Goal: Find specific page/section: Find specific page/section

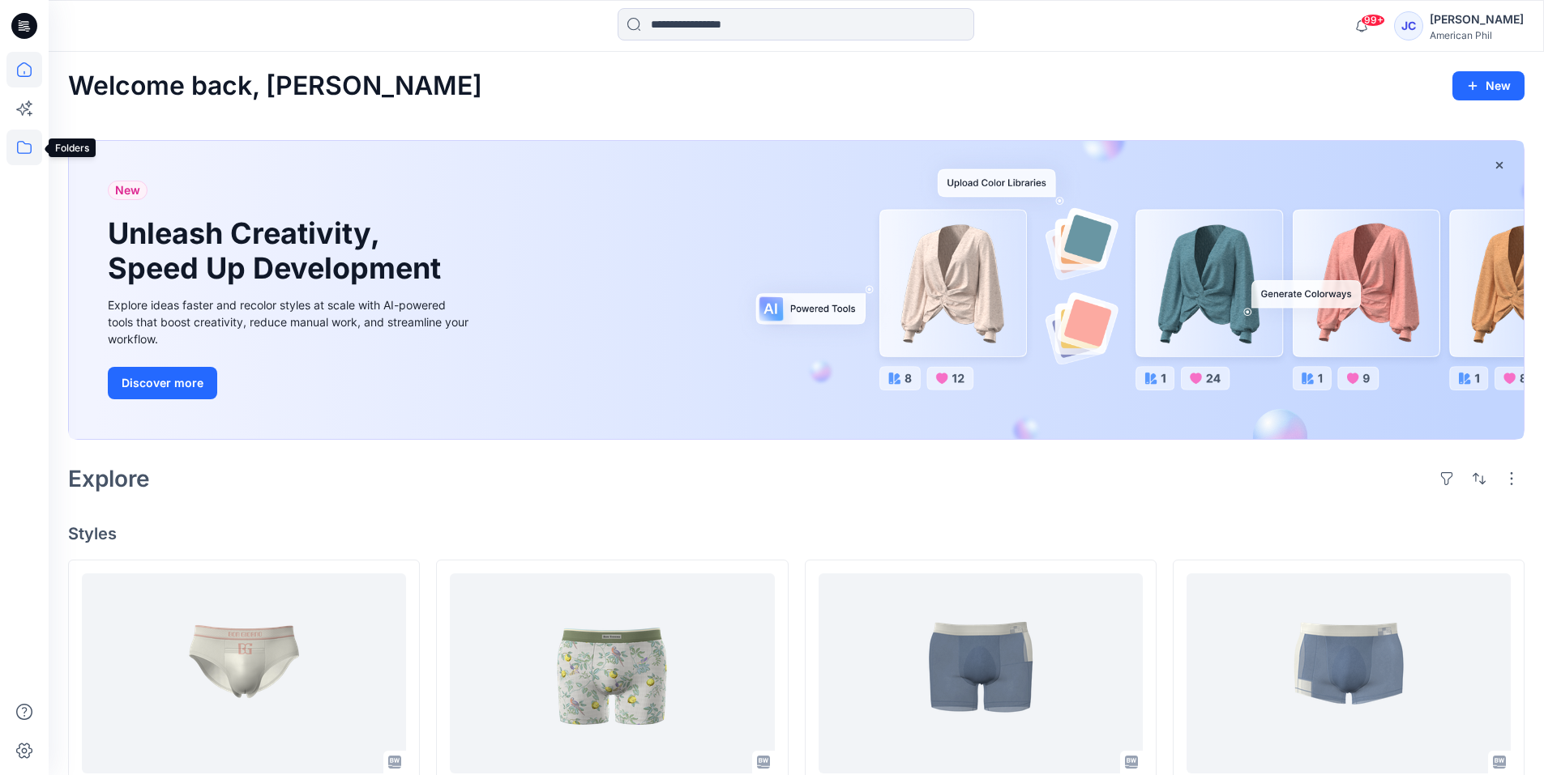
click at [24, 143] on icon at bounding box center [24, 148] width 36 height 36
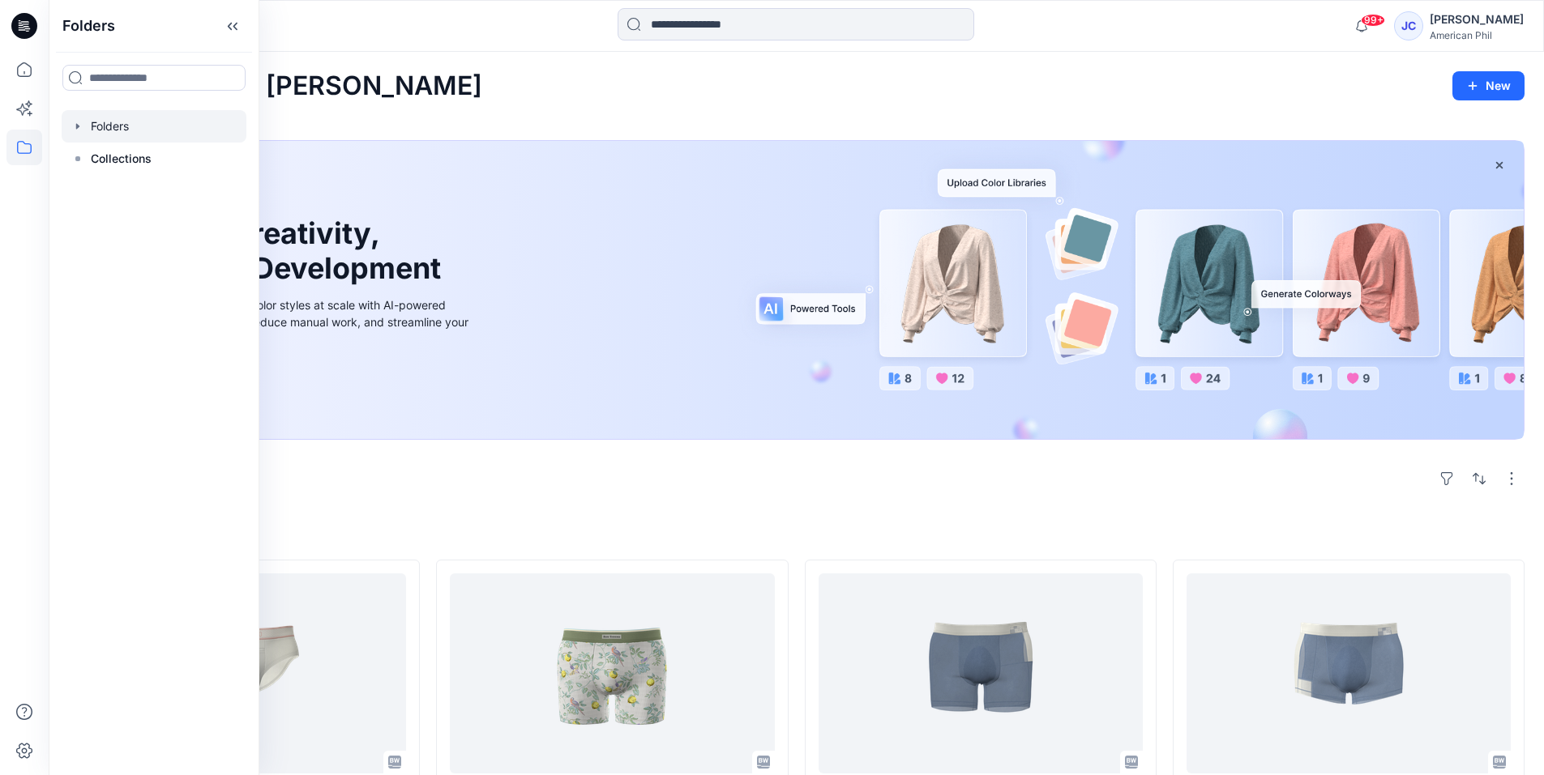
click at [99, 129] on div at bounding box center [154, 126] width 185 height 32
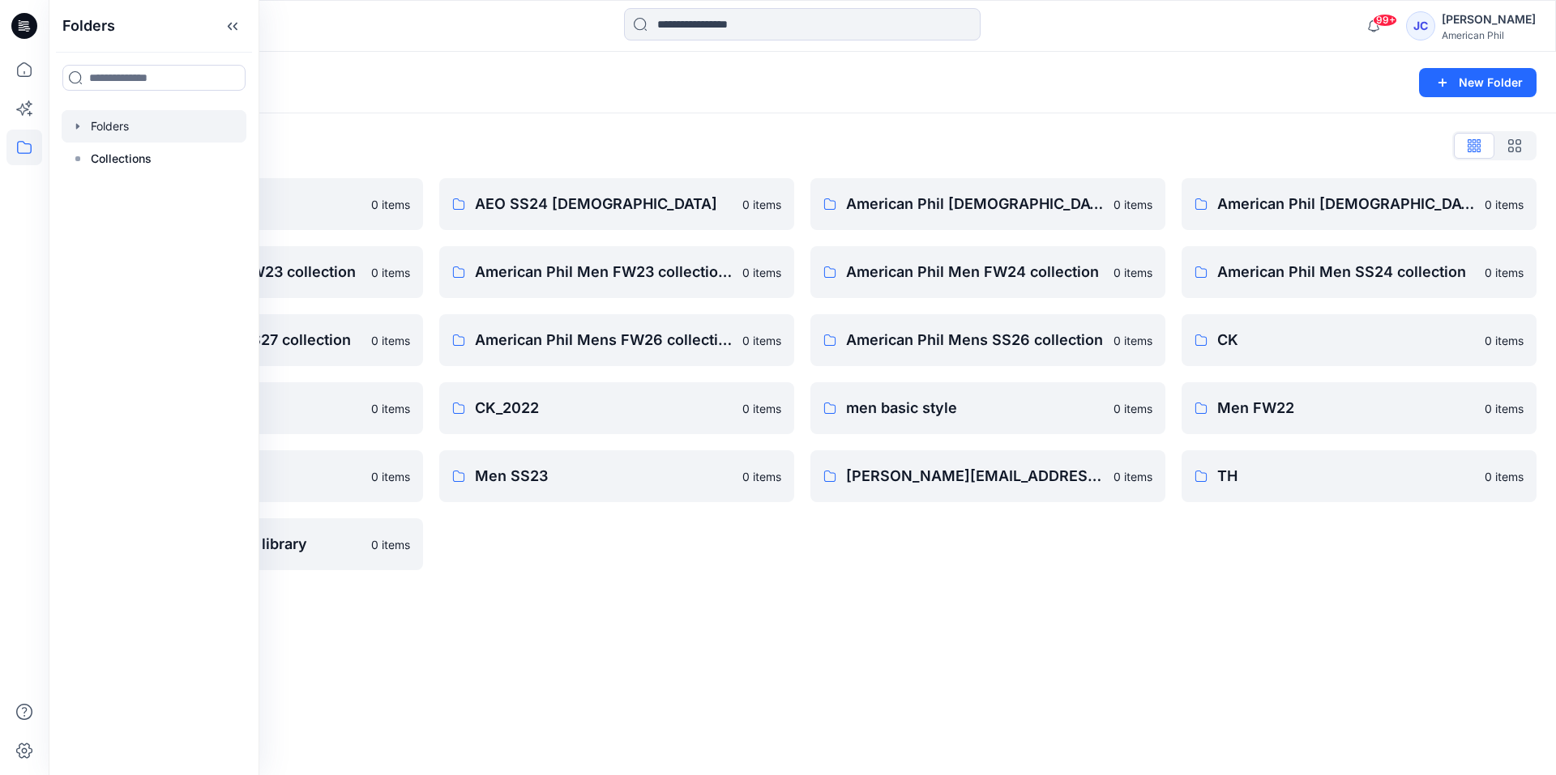
click at [399, 134] on div "Folders List" at bounding box center [802, 146] width 1468 height 26
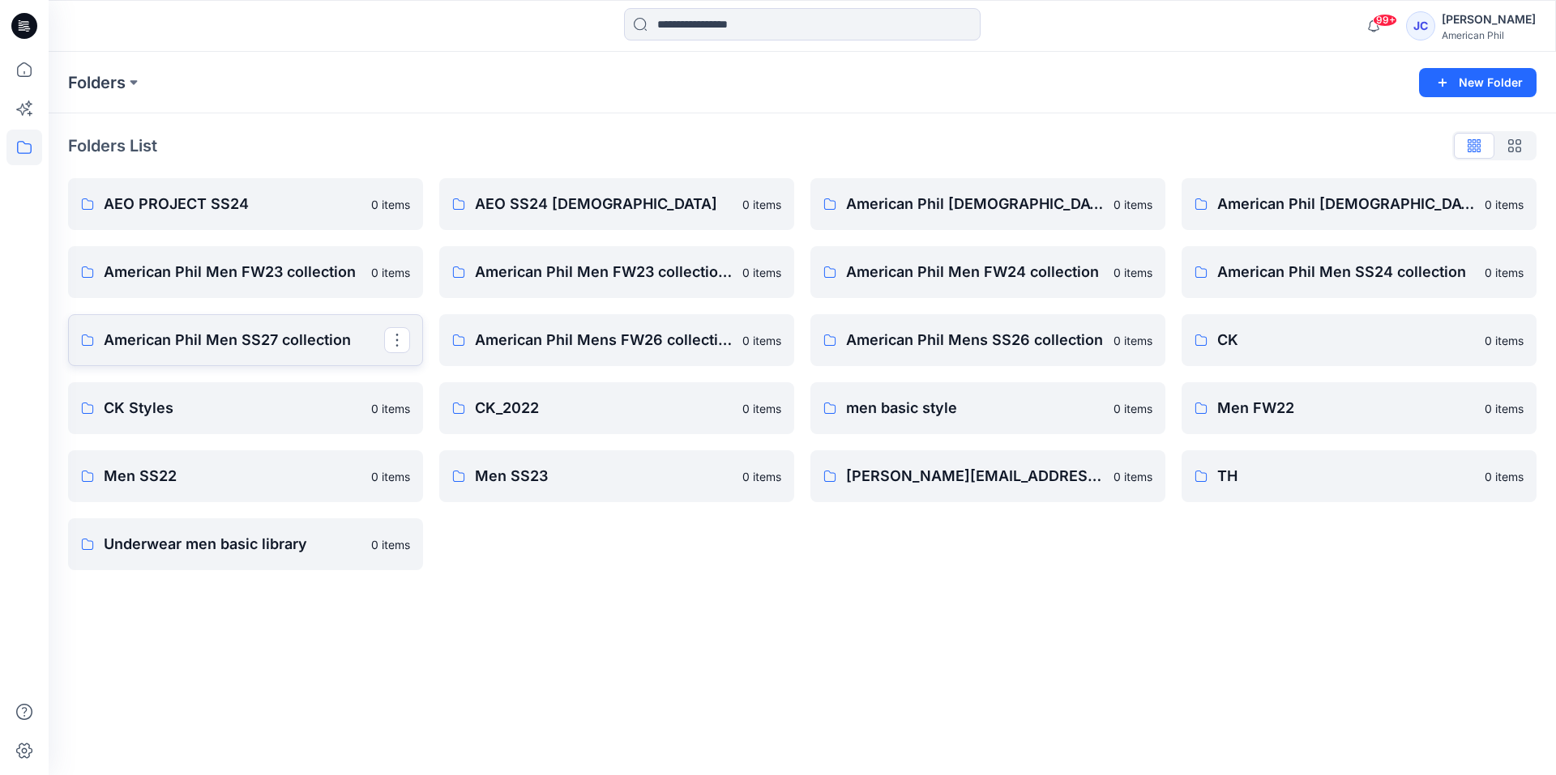
click at [275, 332] on p "American Phil Men SS27 collection" at bounding box center [244, 340] width 280 height 23
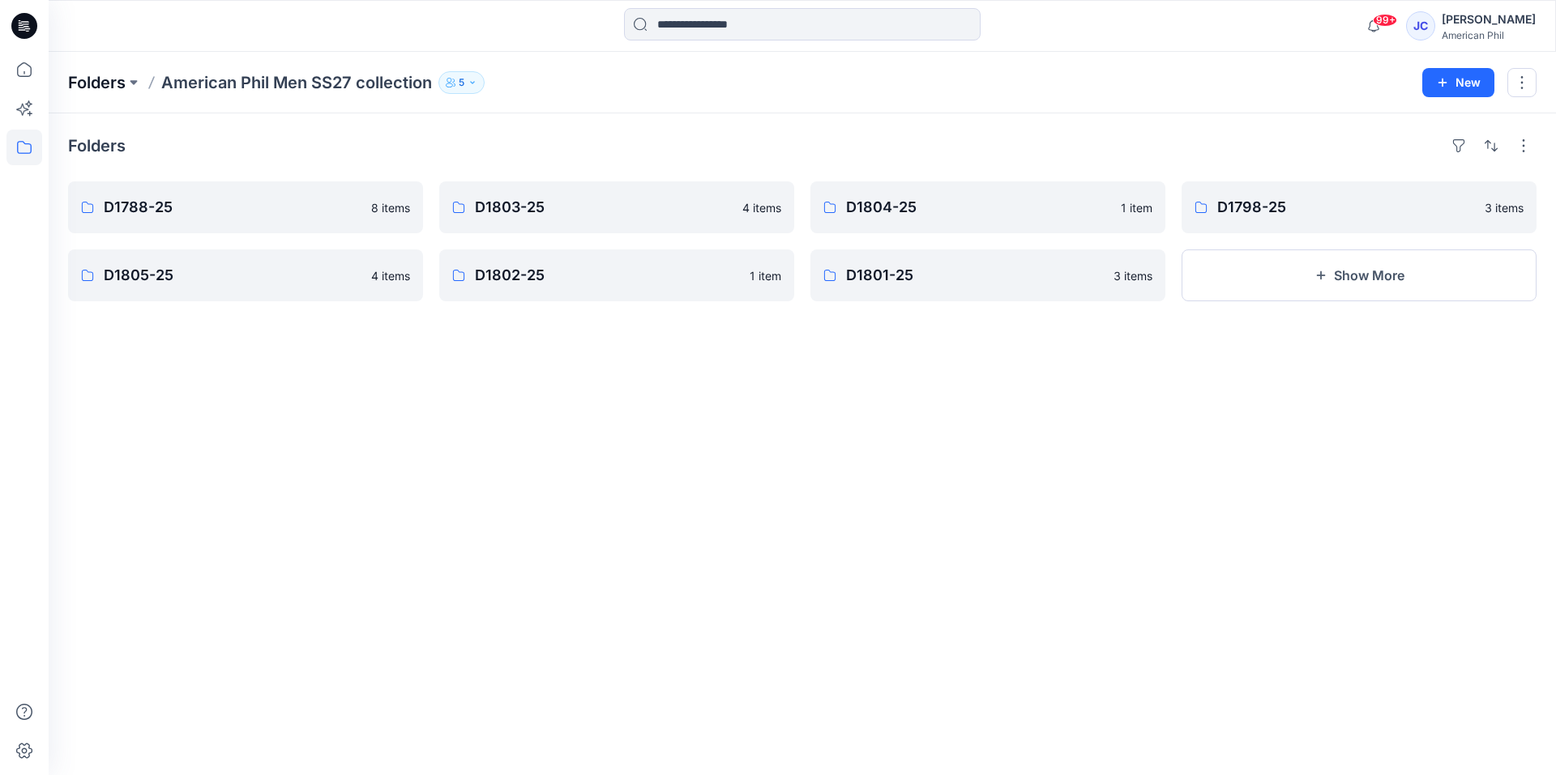
click at [111, 81] on p "Folders" at bounding box center [97, 82] width 58 height 23
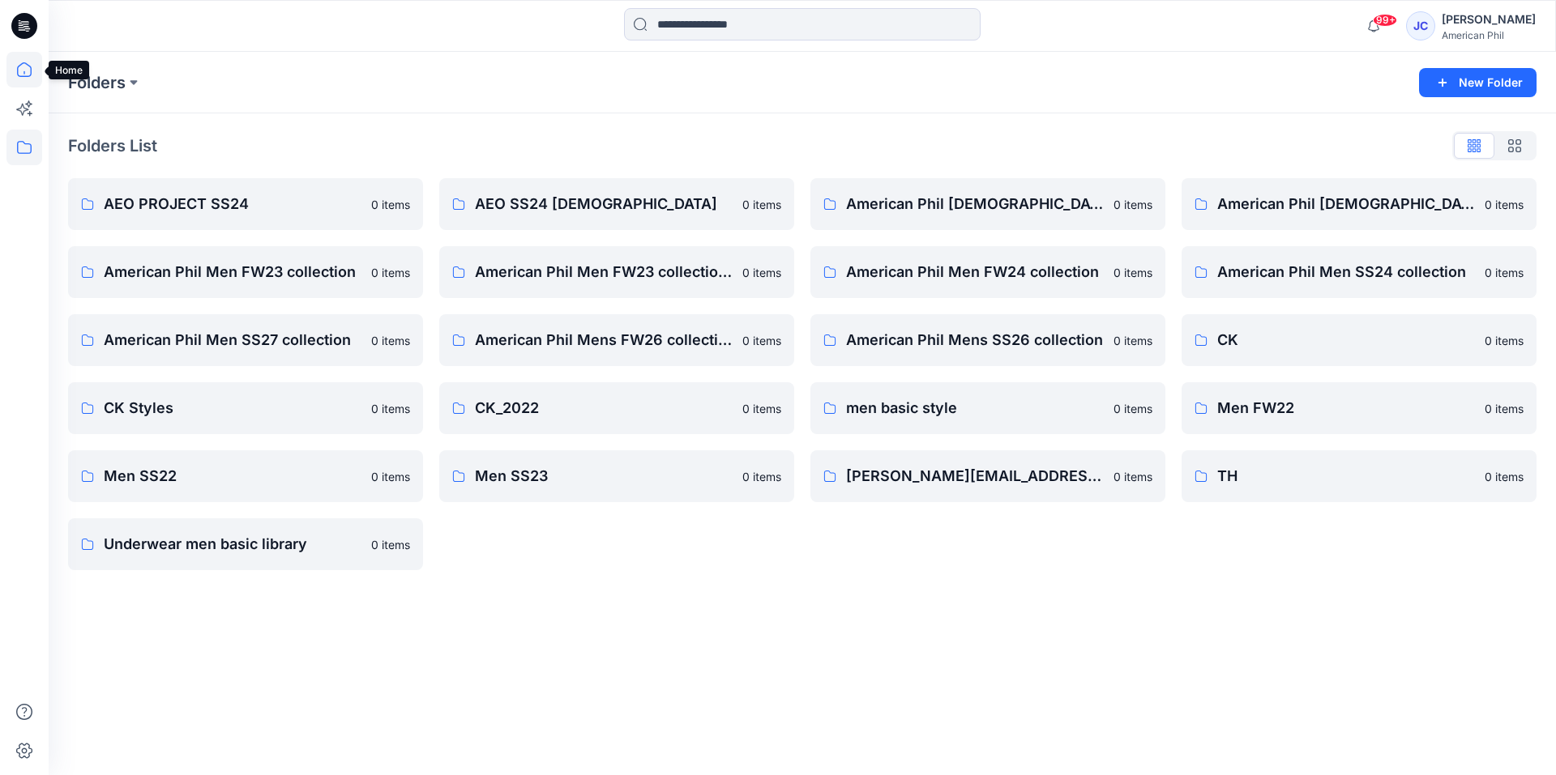
click at [23, 68] on icon at bounding box center [24, 70] width 36 height 36
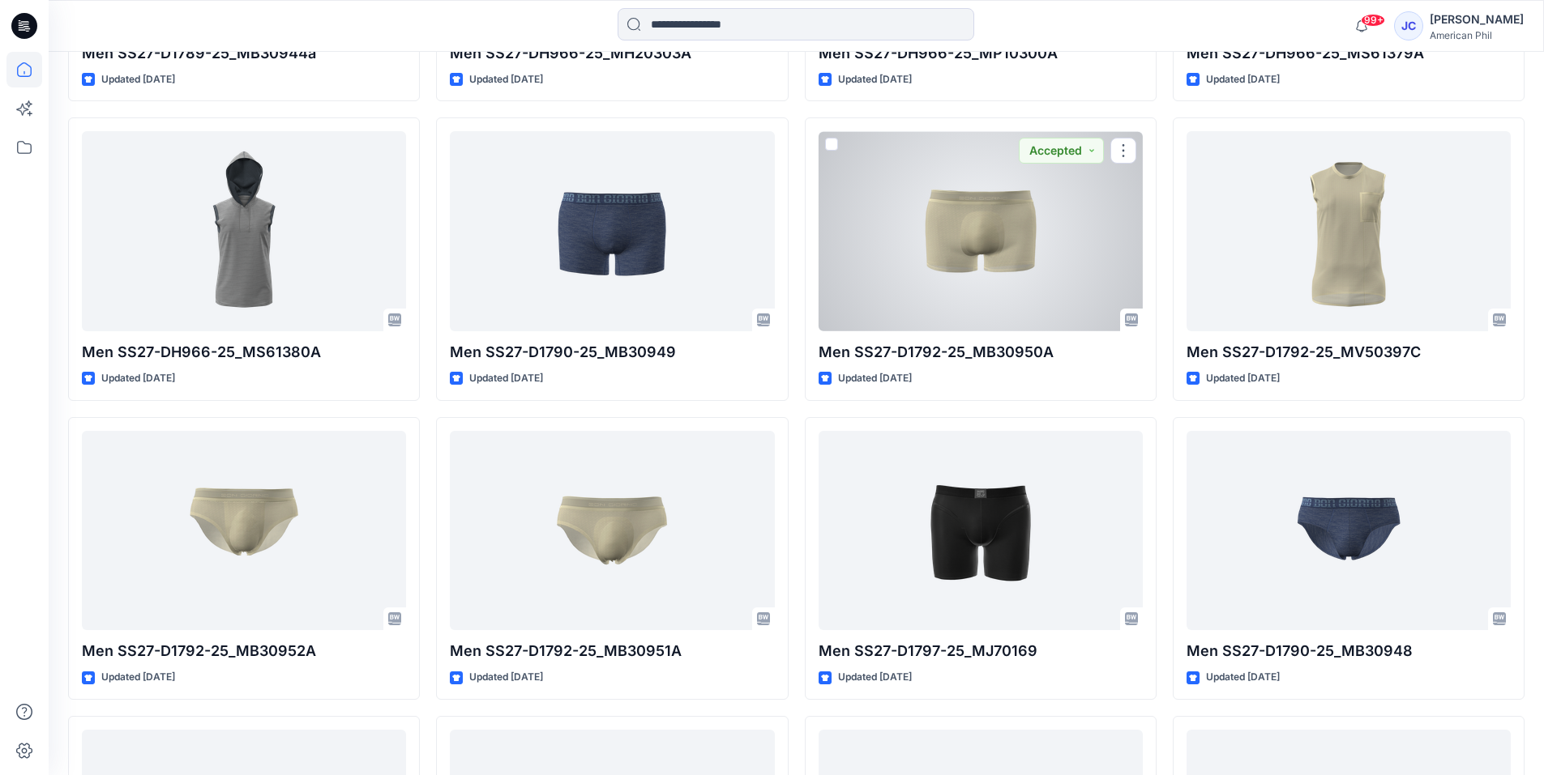
scroll to position [4078, 0]
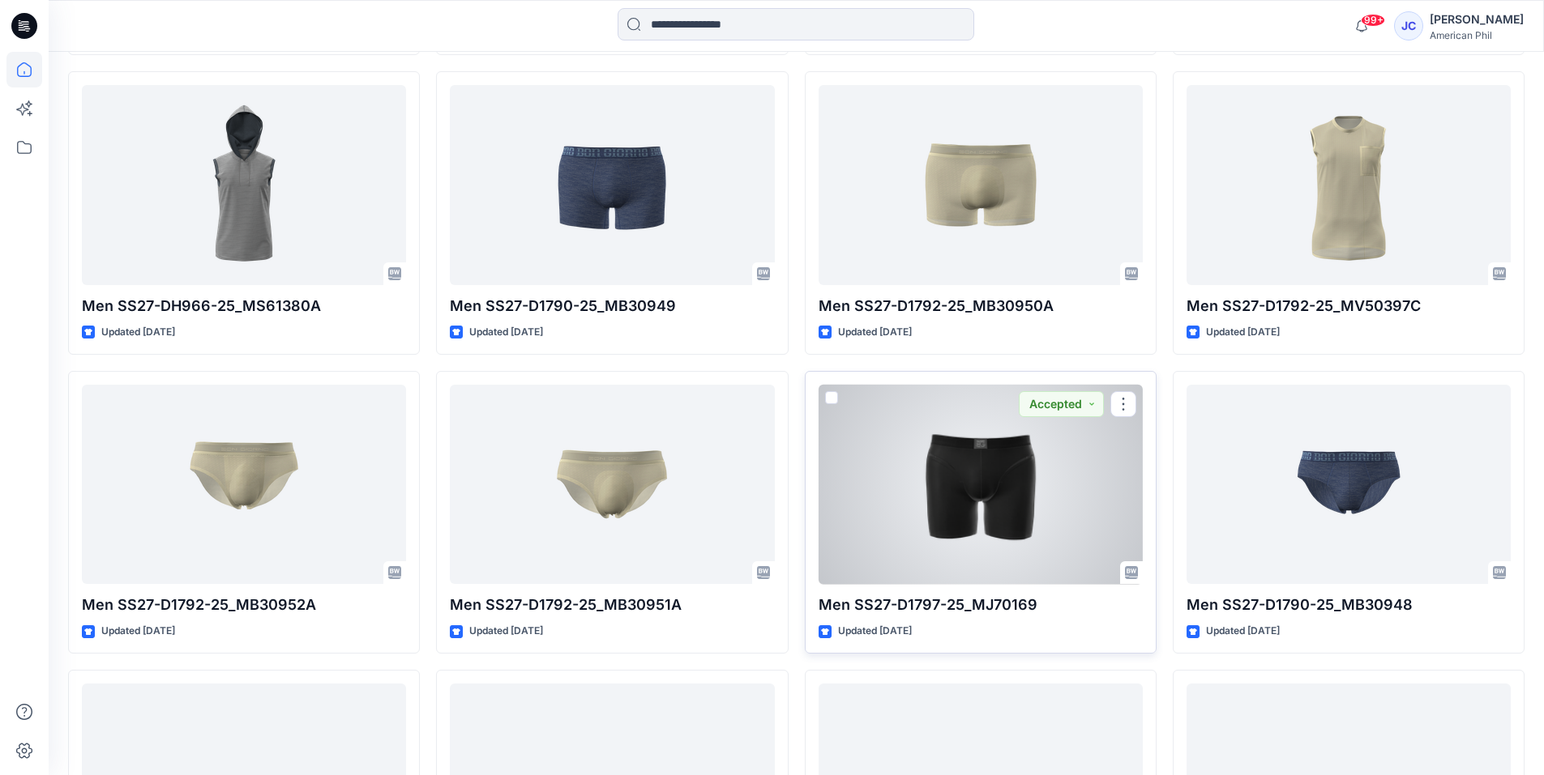
click at [967, 498] on div at bounding box center [980, 485] width 324 height 200
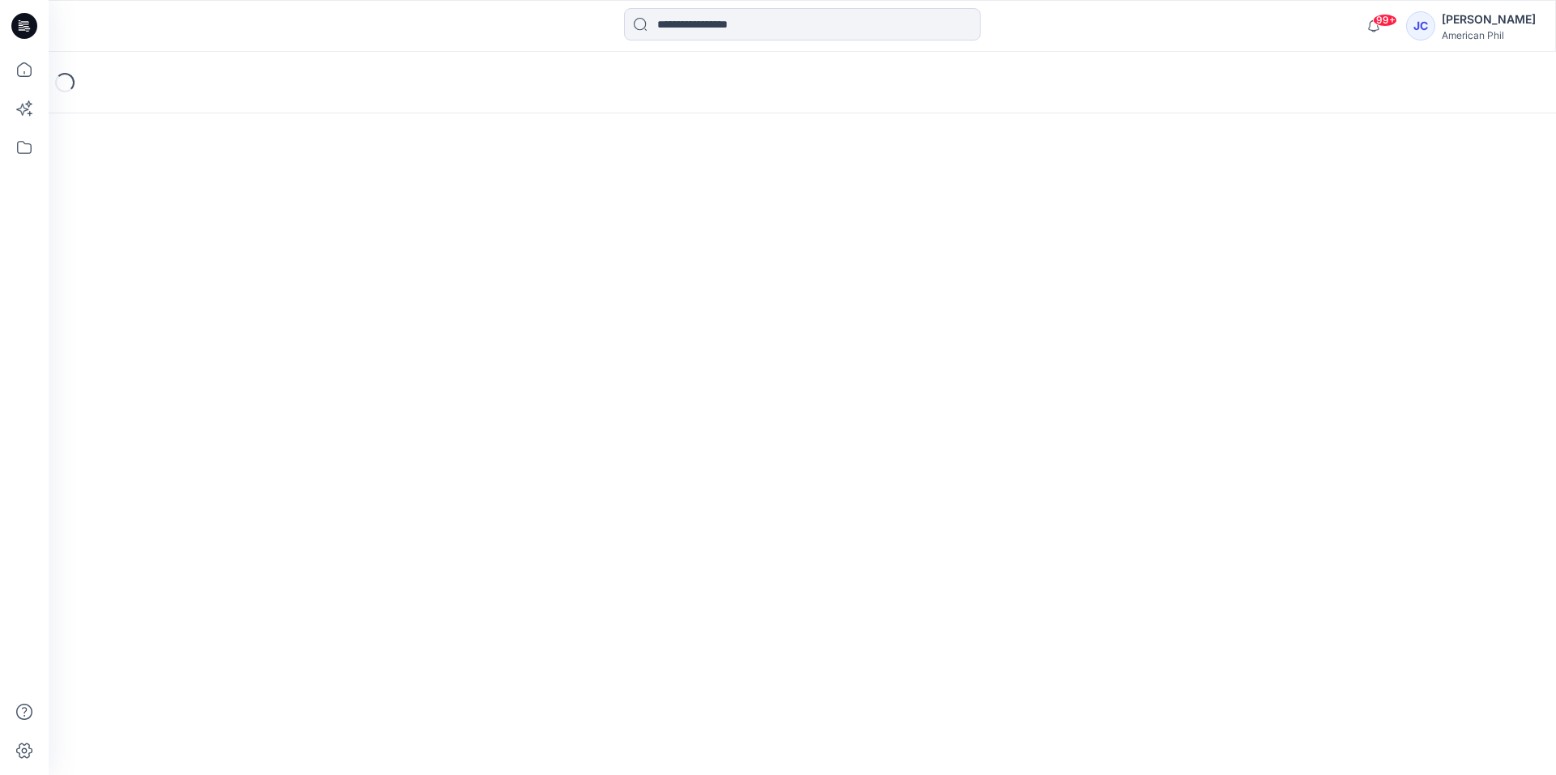
click at [967, 498] on div "Loading..." at bounding box center [802, 414] width 1507 height 724
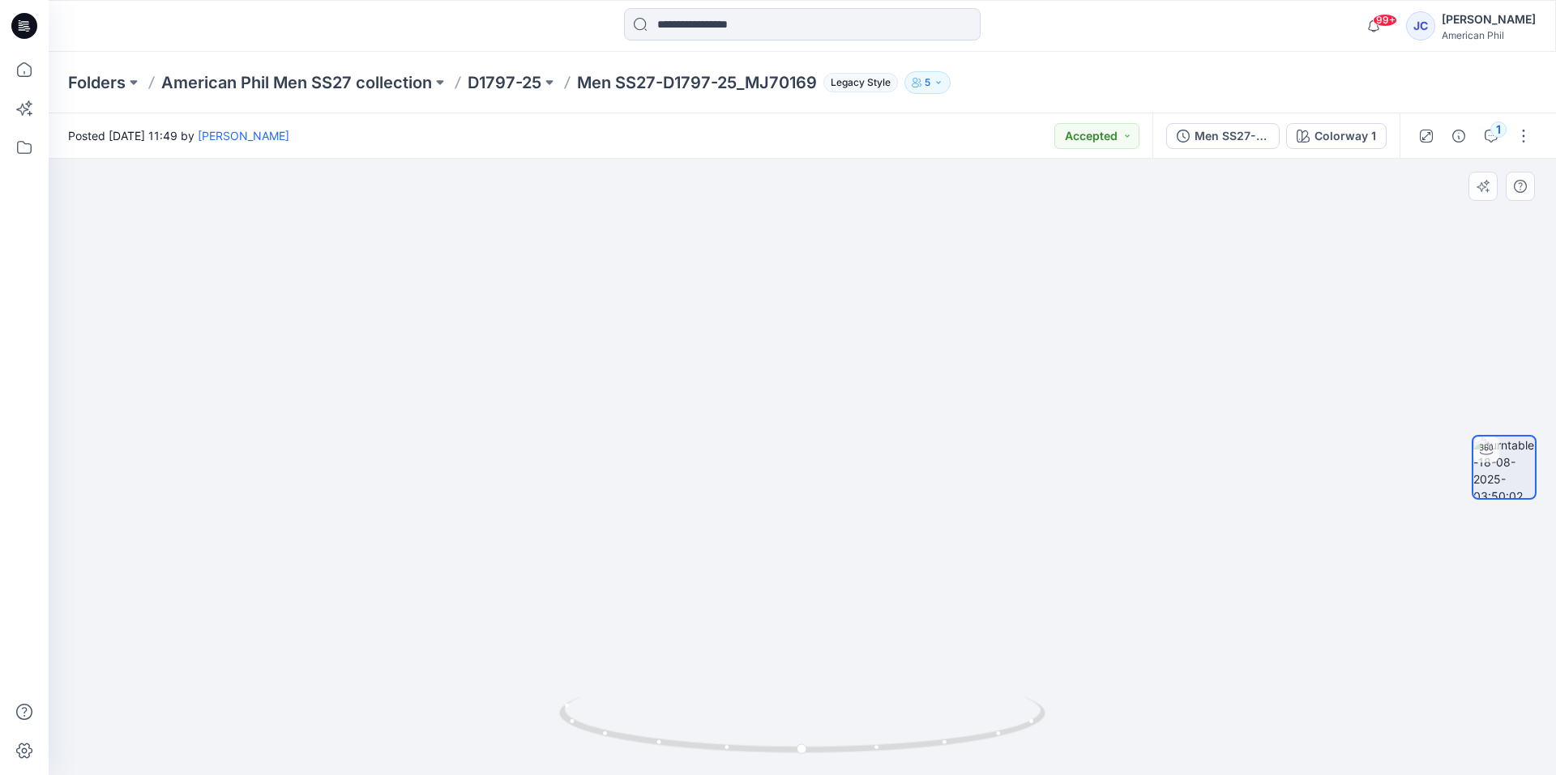
drag, startPoint x: 1120, startPoint y: 502, endPoint x: 1059, endPoint y: 472, distance: 67.8
click at [1059, 472] on img at bounding box center [802, 275] width 1325 height 1001
drag, startPoint x: 1002, startPoint y: 734, endPoint x: 959, endPoint y: 735, distance: 43.8
click at [959, 735] on icon at bounding box center [804, 727] width 490 height 61
drag, startPoint x: 907, startPoint y: 751, endPoint x: 1036, endPoint y: 725, distance: 131.4
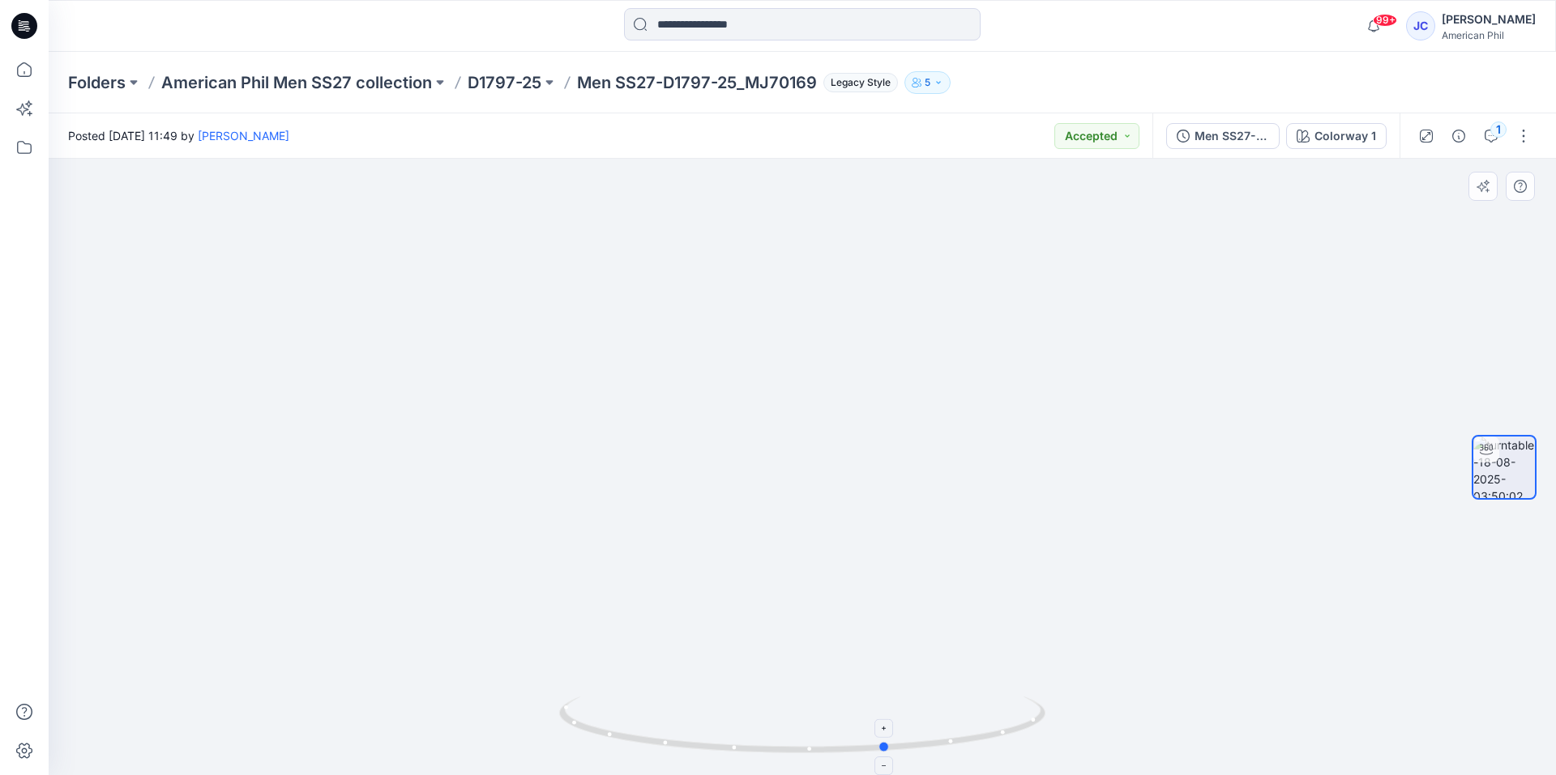
click at [1036, 725] on icon at bounding box center [804, 727] width 490 height 61
drag, startPoint x: 927, startPoint y: 606, endPoint x: 940, endPoint y: 438, distance: 169.0
click at [940, 438] on img at bounding box center [802, 190] width 1325 height 1169
drag, startPoint x: 940, startPoint y: 744, endPoint x: 1128, endPoint y: 737, distance: 188.1
click at [1128, 737] on div at bounding box center [802, 467] width 1507 height 617
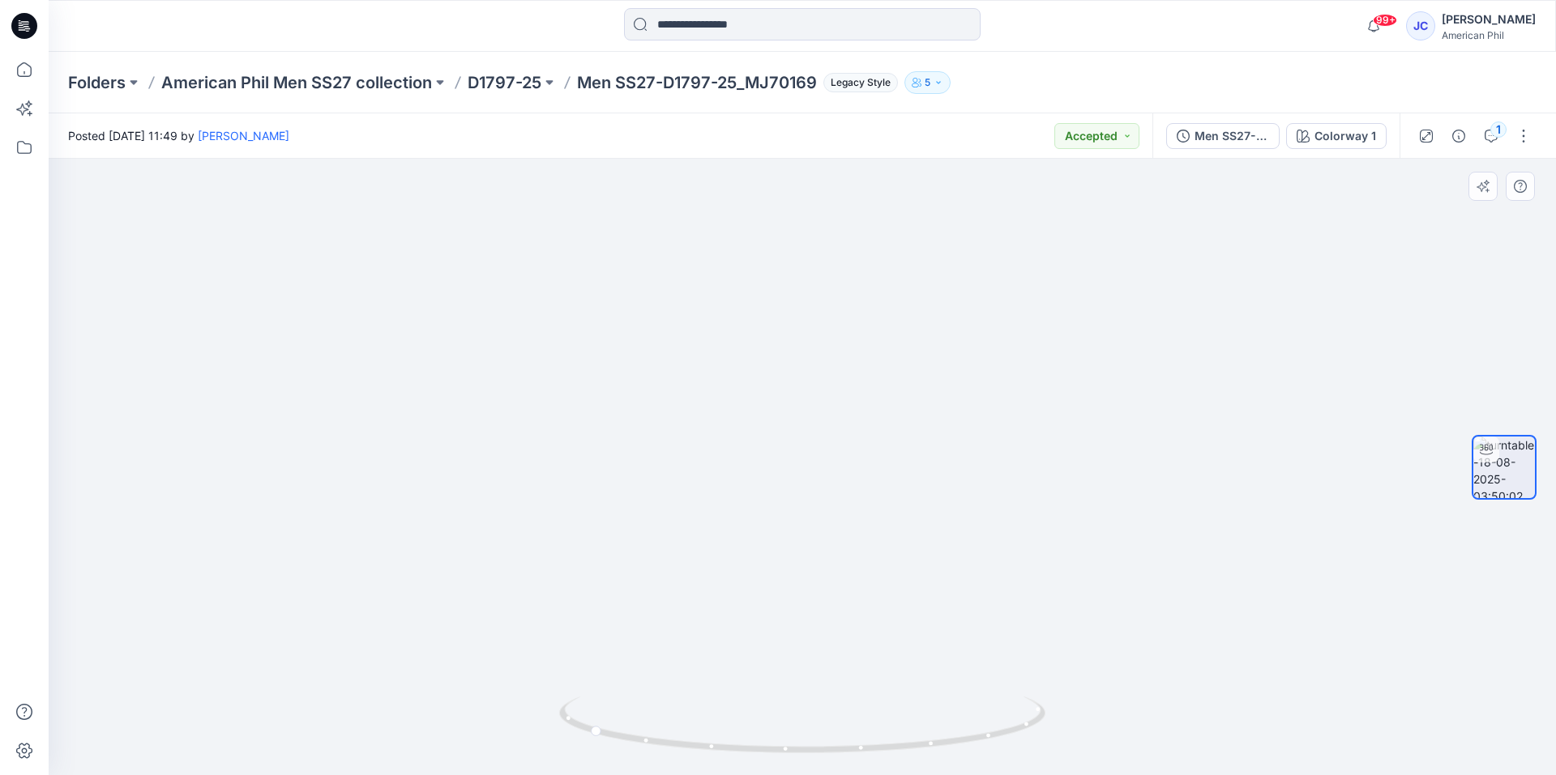
drag, startPoint x: 1118, startPoint y: 550, endPoint x: 1117, endPoint y: 735, distance: 184.7
click at [1117, 735] on img at bounding box center [802, 293] width 1325 height 966
drag, startPoint x: 1054, startPoint y: 489, endPoint x: 1053, endPoint y: 619, distance: 130.5
click at [1053, 619] on img at bounding box center [802, 362] width 1325 height 826
drag, startPoint x: 859, startPoint y: 753, endPoint x: 1048, endPoint y: 741, distance: 189.1
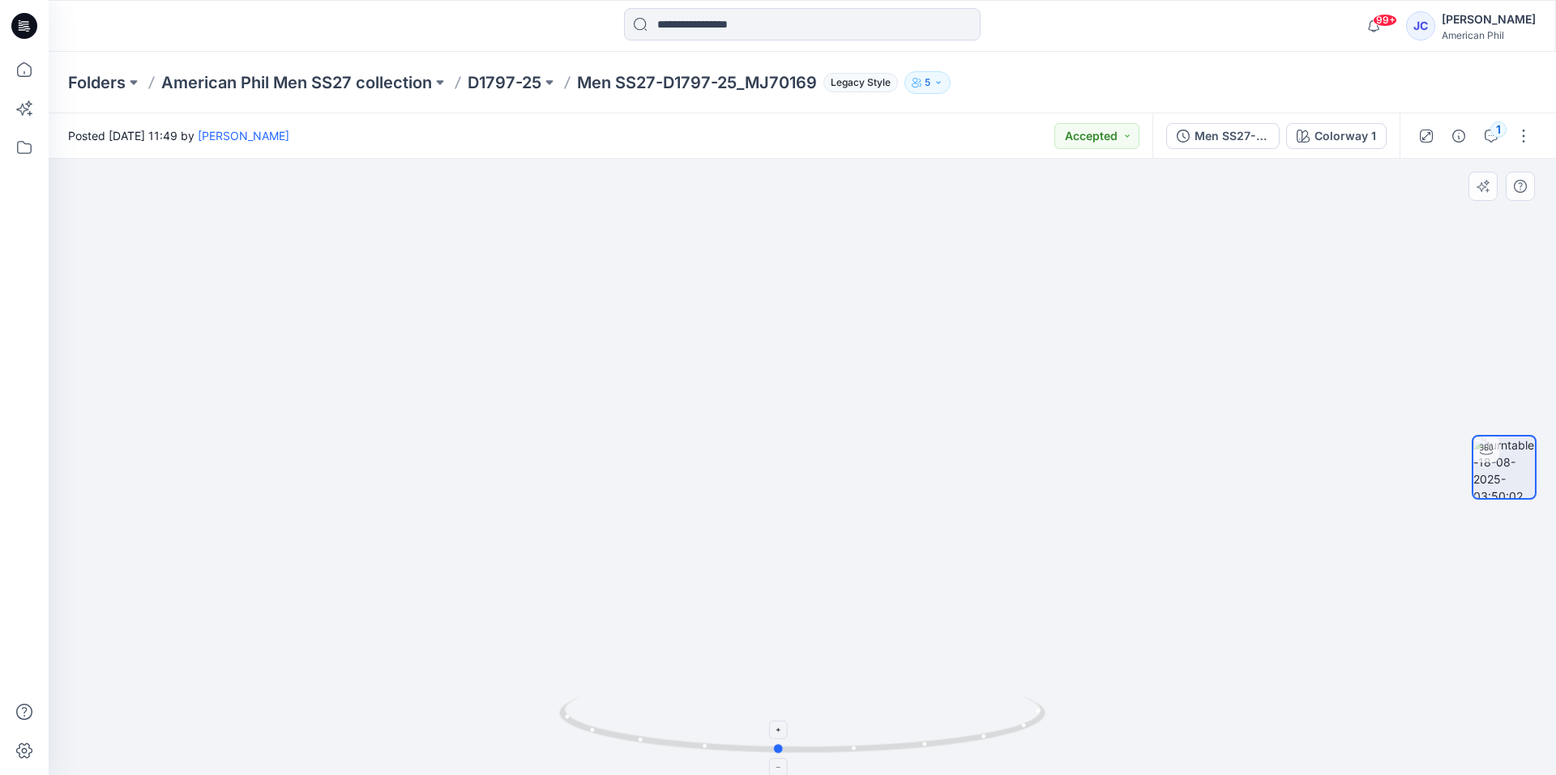
click at [1048, 741] on icon at bounding box center [804, 727] width 490 height 61
drag, startPoint x: 1254, startPoint y: 339, endPoint x: 1252, endPoint y: 223, distance: 116.7
click at [1252, 223] on img at bounding box center [802, 275] width 1325 height 1001
drag, startPoint x: 1307, startPoint y: 373, endPoint x: 1304, endPoint y: 386, distance: 14.2
click at [1310, 387] on img at bounding box center [802, 261] width 1325 height 1030
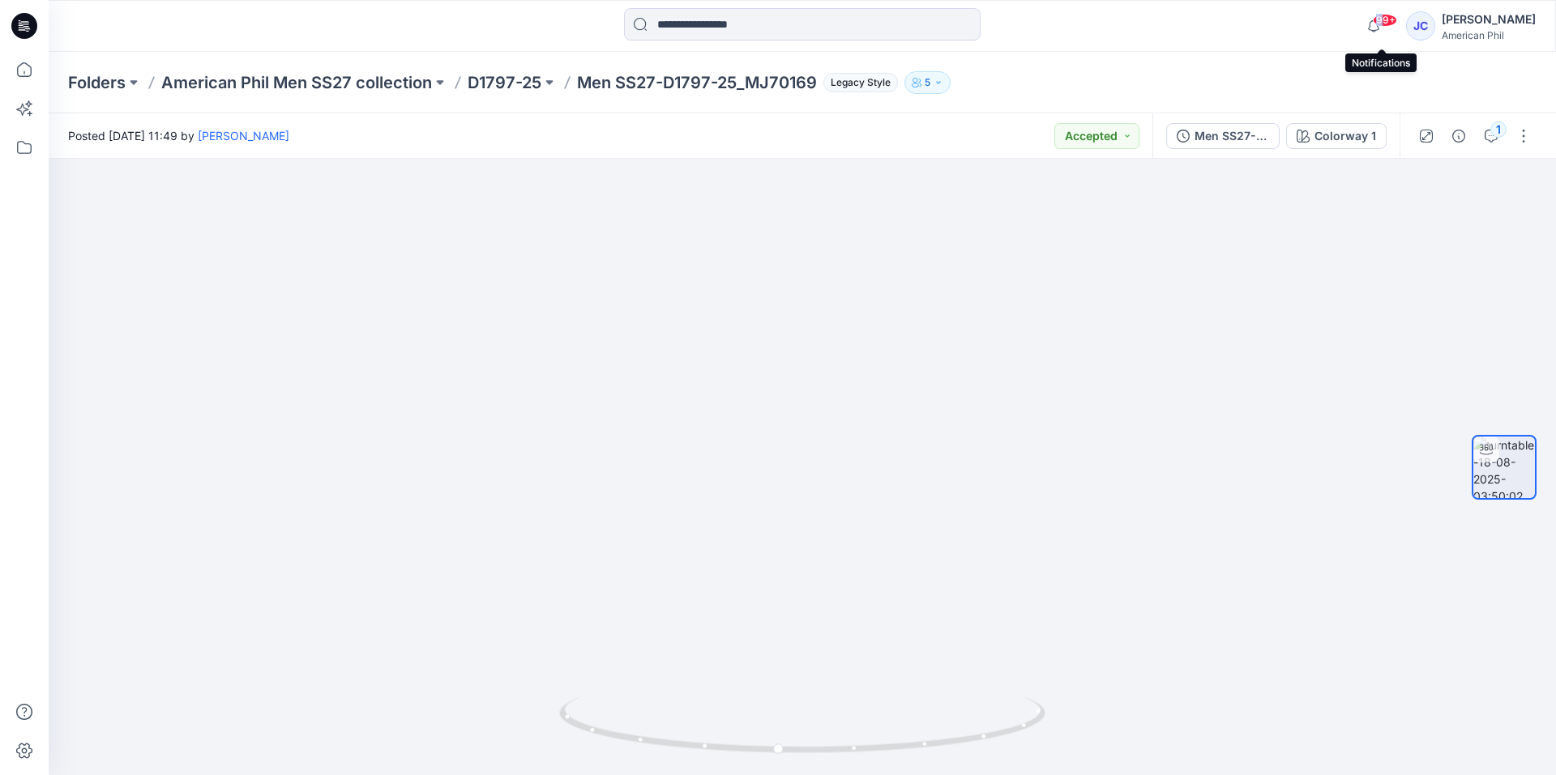
click at [1388, 19] on span "99+" at bounding box center [1385, 20] width 24 height 13
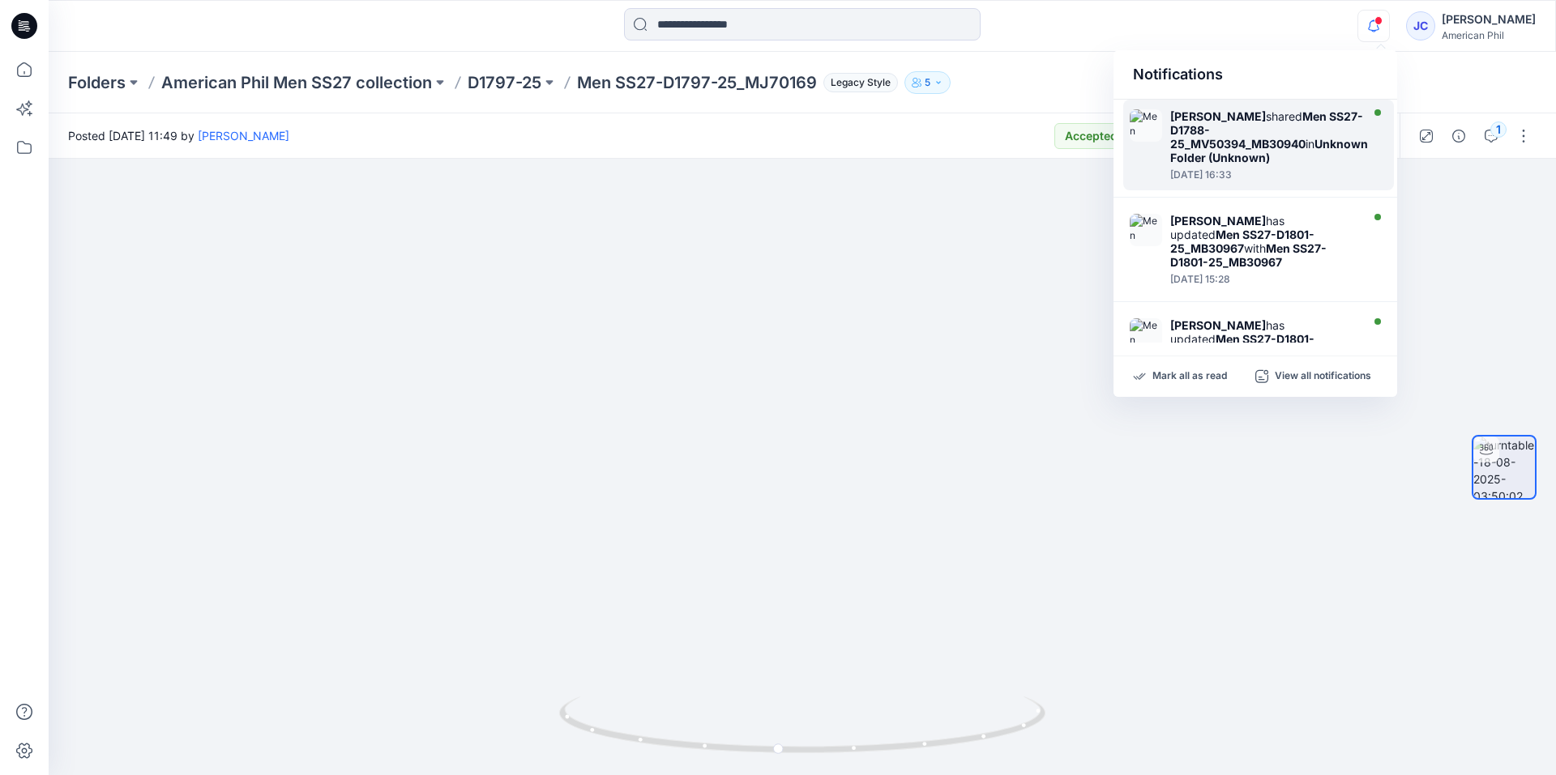
click at [1252, 122] on div "[PERSON_NAME] shared Men SS27-D1788-25_MV50394_MB30940 in Unknown Folder (Unkno…" at bounding box center [1269, 136] width 198 height 55
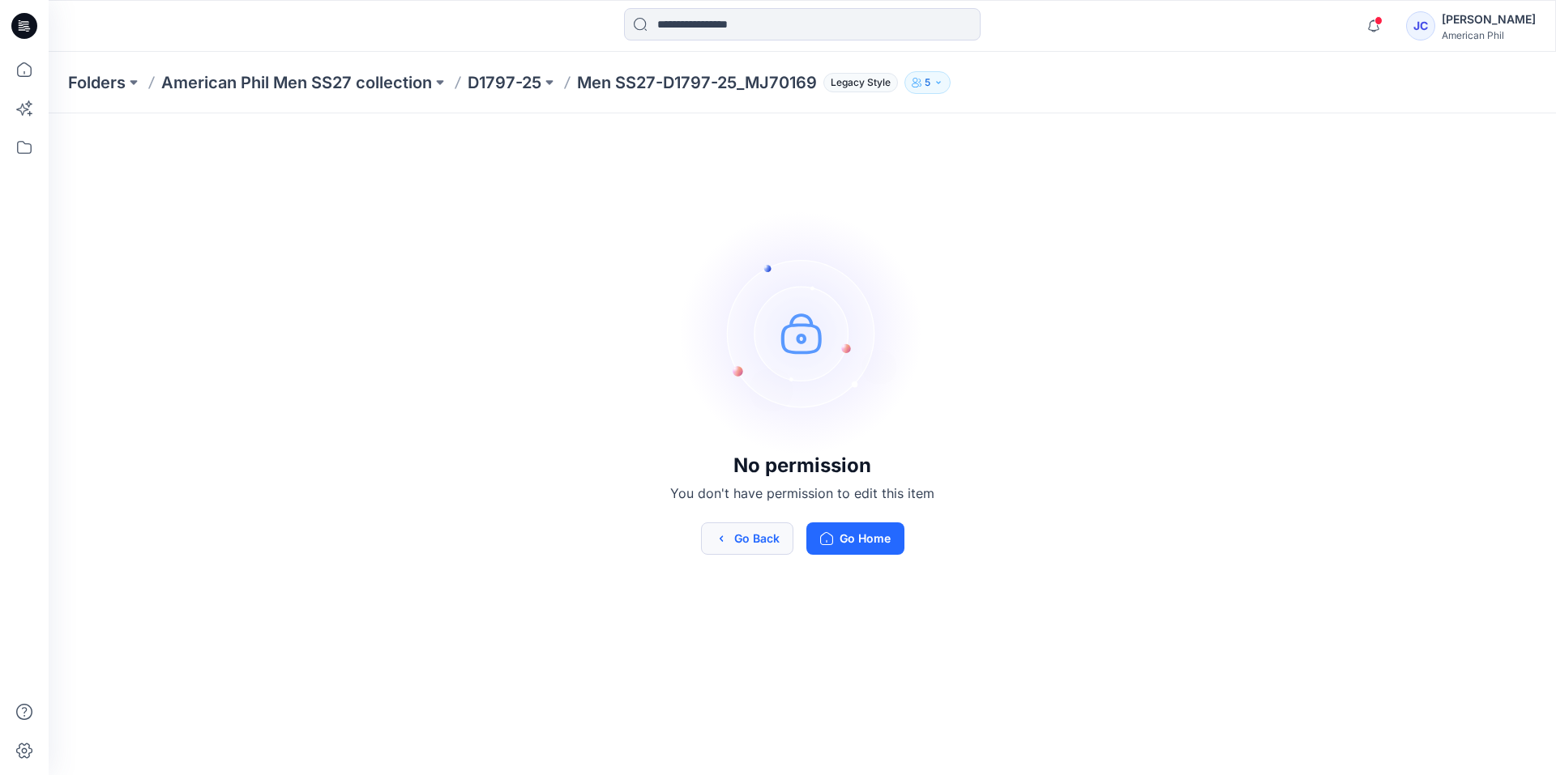
click at [742, 543] on button "Go Back" at bounding box center [747, 539] width 92 height 32
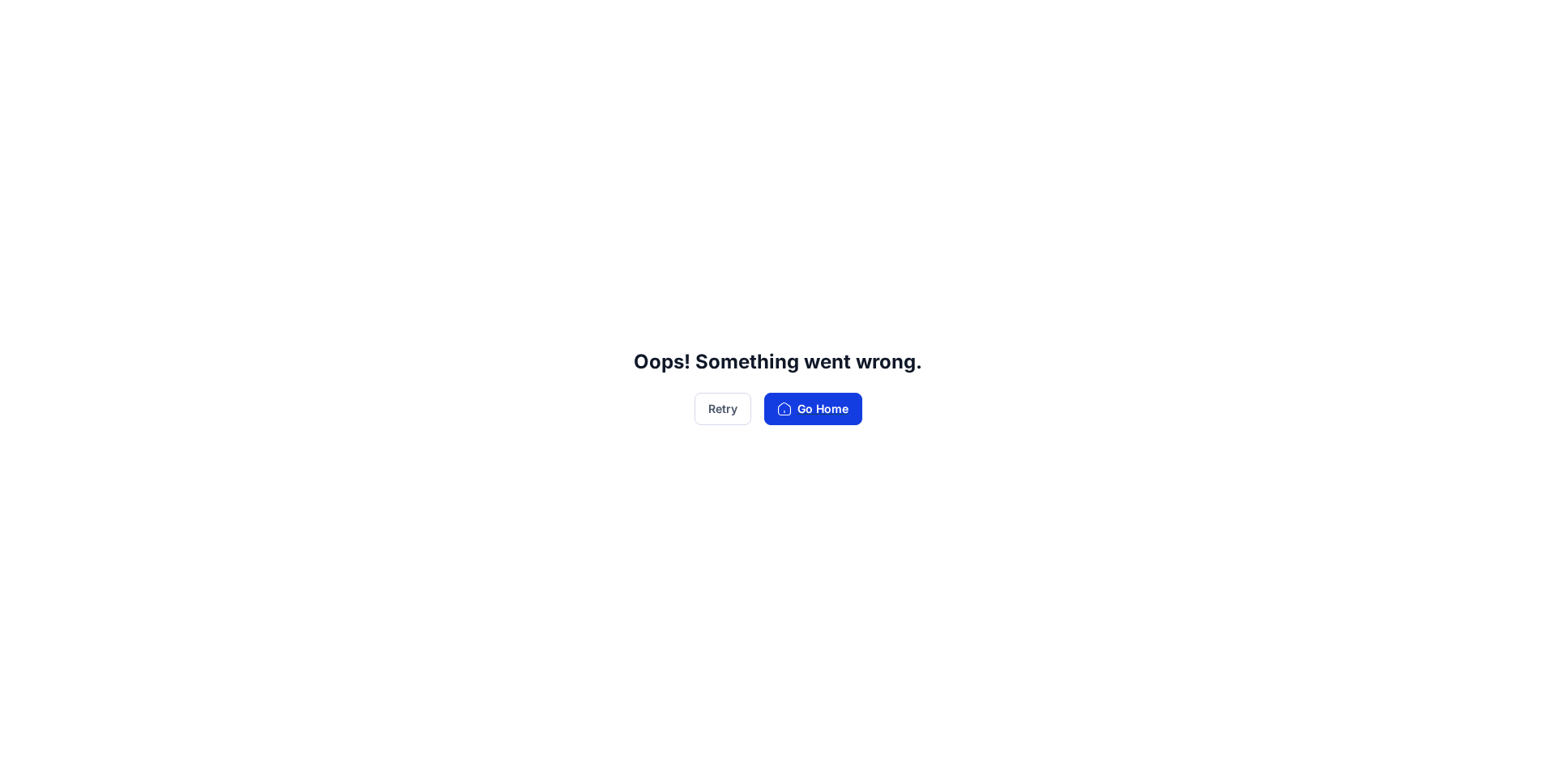
click at [808, 412] on button "Go Home" at bounding box center [813, 409] width 98 height 32
click at [839, 408] on button "Go Home" at bounding box center [813, 409] width 98 height 32
click at [805, 413] on button "Go Home" at bounding box center [813, 409] width 98 height 32
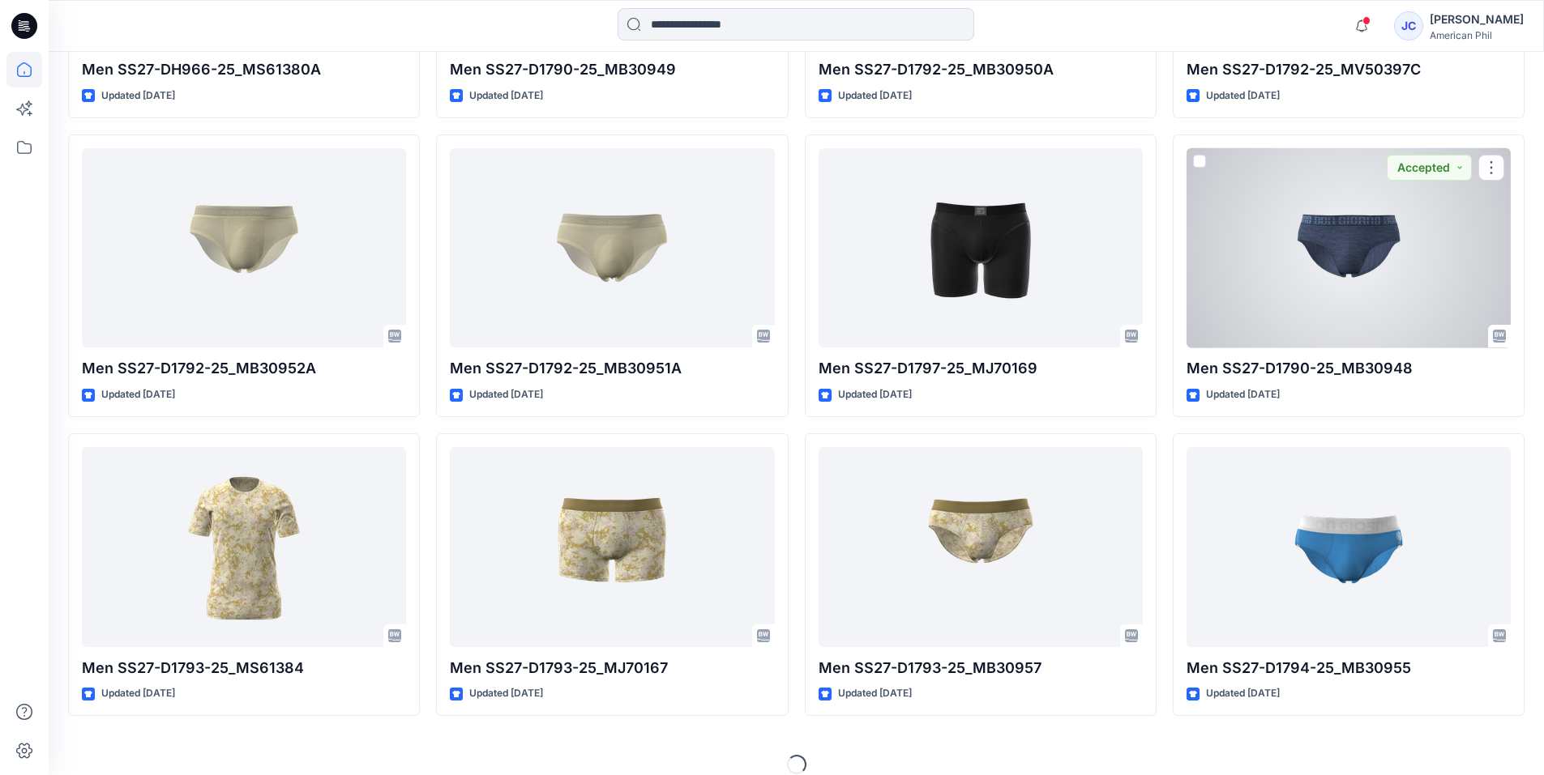
scroll to position [4333, 0]
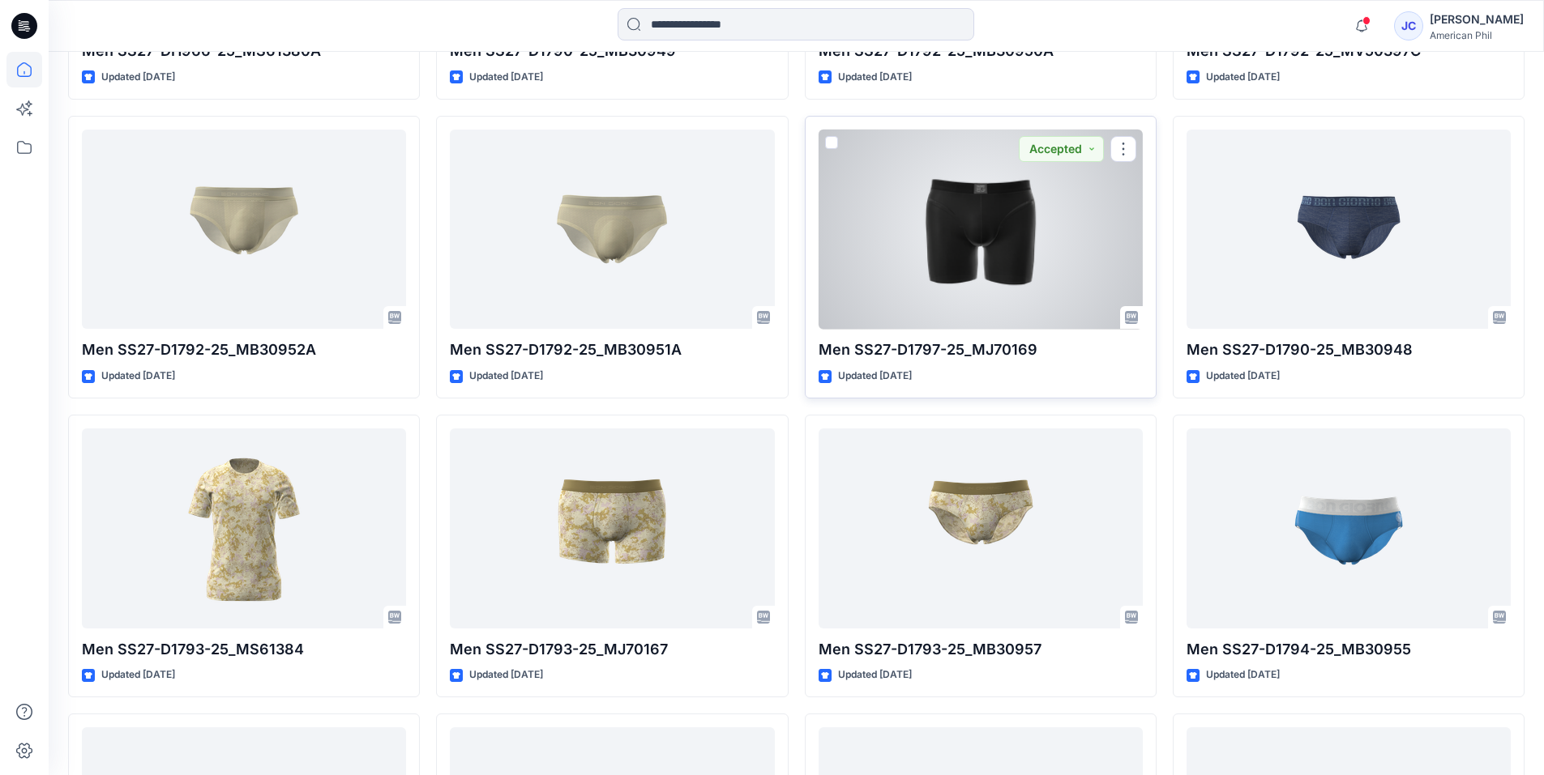
click at [961, 238] on div at bounding box center [980, 230] width 324 height 200
